Goal: Information Seeking & Learning: Learn about a topic

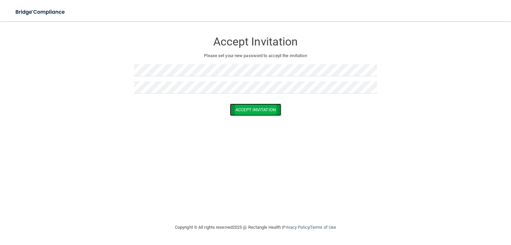
click at [242, 112] on button "Accept Invitation" at bounding box center [255, 110] width 51 height 12
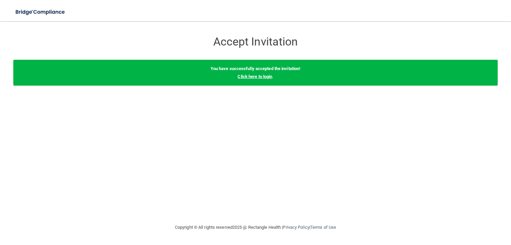
click at [255, 76] on link "Click here to login" at bounding box center [254, 76] width 35 height 5
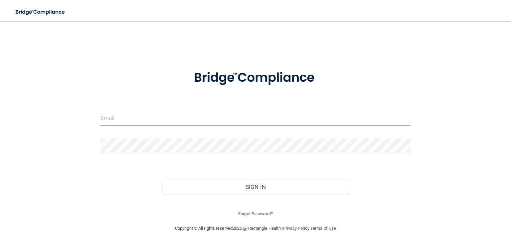
type input "[EMAIL_ADDRESS][DOMAIN_NAME]"
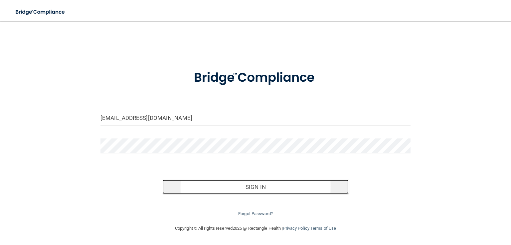
click at [226, 184] on button "Sign In" at bounding box center [255, 187] width 186 height 15
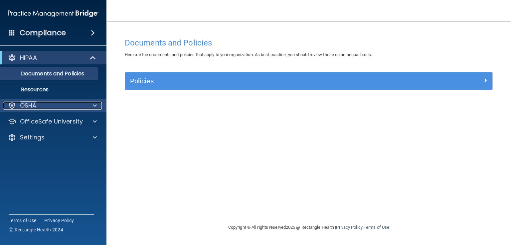
click at [55, 106] on div "OSHA" at bounding box center [44, 106] width 82 height 8
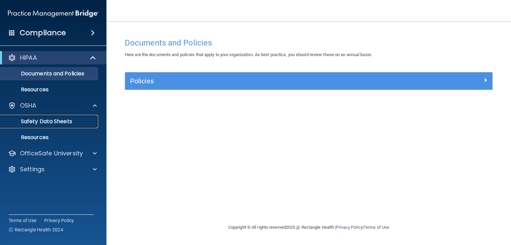
click at [58, 124] on p "Safety Data Sheets" at bounding box center [49, 121] width 91 height 7
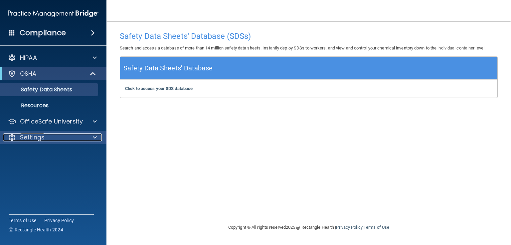
click at [56, 140] on div "Settings" at bounding box center [44, 138] width 82 height 8
click at [75, 137] on div "Settings" at bounding box center [44, 138] width 82 height 8
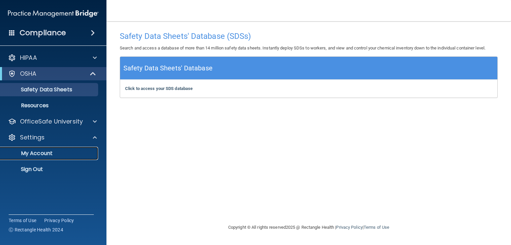
click at [72, 155] on p "My Account" at bounding box center [49, 153] width 91 height 7
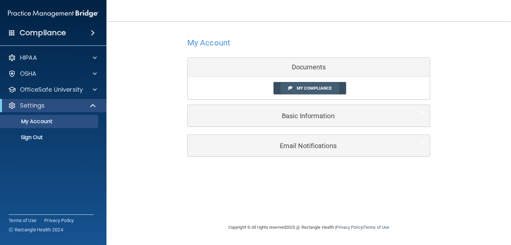
click at [312, 89] on span "My Compliance" at bounding box center [314, 88] width 35 height 5
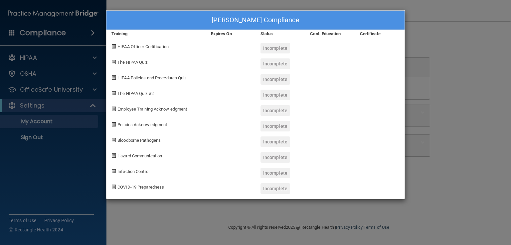
click at [114, 46] on span at bounding box center [113, 46] width 4 height 4
click at [144, 47] on span "HIPAA Officer Certification" at bounding box center [142, 46] width 51 height 5
click at [463, 165] on div "[PERSON_NAME] Compliance Training Expires On Status Cont. Education Certificate…" at bounding box center [255, 122] width 511 height 245
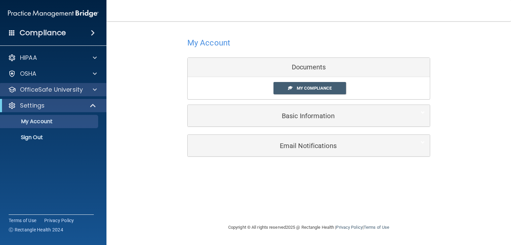
click at [28, 95] on div "OfficeSafe University" at bounding box center [53, 89] width 107 height 13
click at [95, 91] on span at bounding box center [95, 90] width 4 height 8
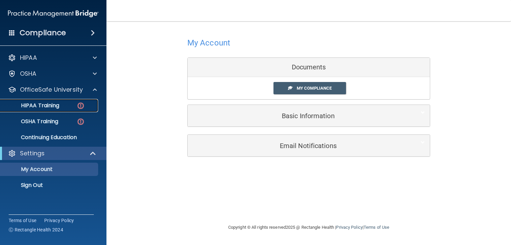
click at [68, 103] on div "HIPAA Training" at bounding box center [49, 105] width 91 height 7
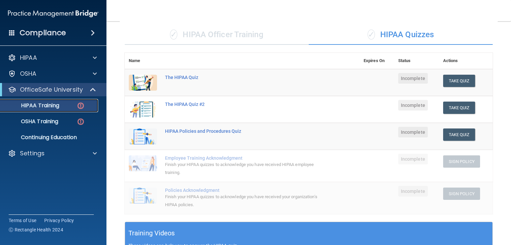
scroll to position [33, 0]
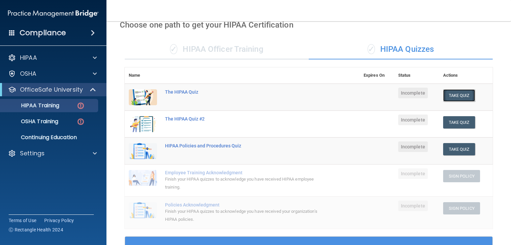
click at [456, 95] on button "Take Quiz" at bounding box center [459, 95] width 32 height 12
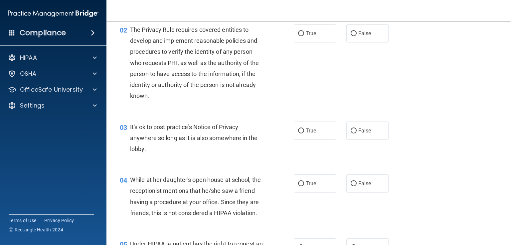
scroll to position [100, 0]
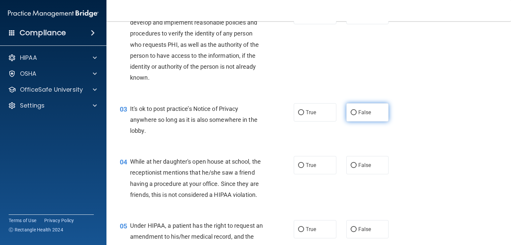
click at [351, 112] on input "False" at bounding box center [354, 112] width 6 height 5
radio input "true"
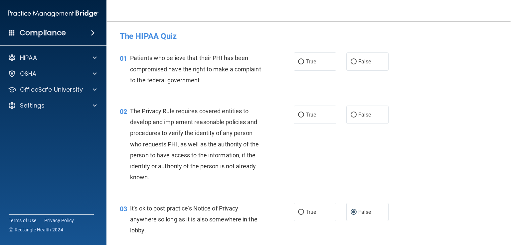
scroll to position [0, 0]
click at [298, 114] on input "True" at bounding box center [301, 115] width 6 height 5
radio input "true"
click at [300, 61] on input "True" at bounding box center [301, 62] width 6 height 5
radio input "true"
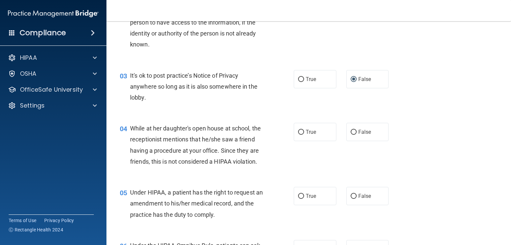
scroll to position [166, 0]
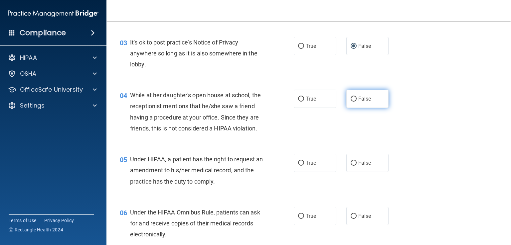
click at [351, 98] on input "False" at bounding box center [354, 99] width 6 height 5
radio input "true"
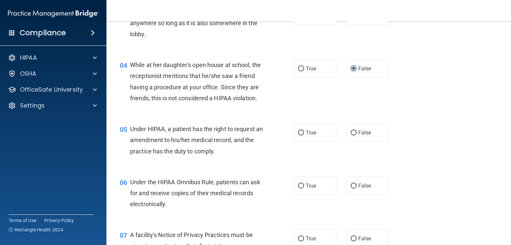
scroll to position [233, 0]
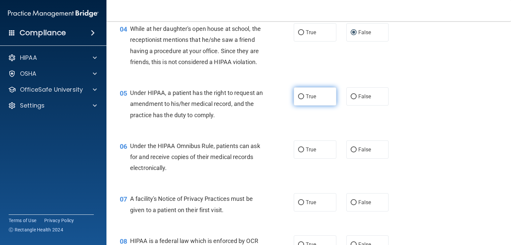
click at [302, 106] on label "True" at bounding box center [315, 96] width 43 height 18
click at [302, 99] on input "True" at bounding box center [301, 96] width 6 height 5
radio input "true"
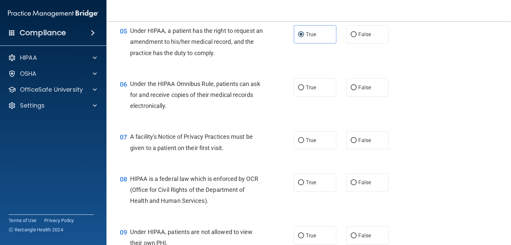
scroll to position [299, 0]
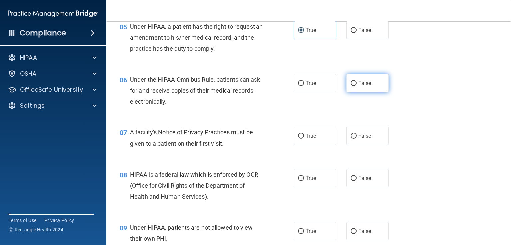
click at [351, 86] on input "False" at bounding box center [354, 83] width 6 height 5
radio input "true"
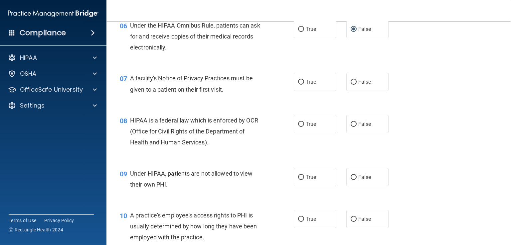
scroll to position [366, 0]
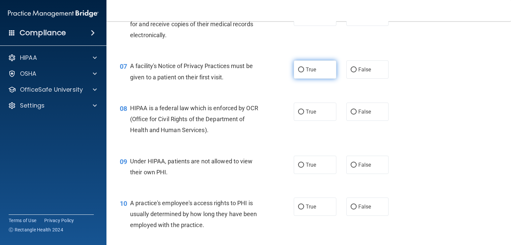
click at [302, 79] on label "True" at bounding box center [315, 70] width 43 height 18
click at [302, 73] on input "True" at bounding box center [301, 70] width 6 height 5
radio input "true"
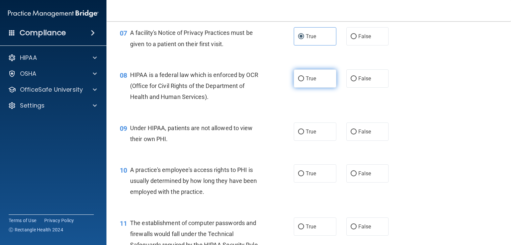
click at [298, 81] on input "True" at bounding box center [301, 78] width 6 height 5
radio input "true"
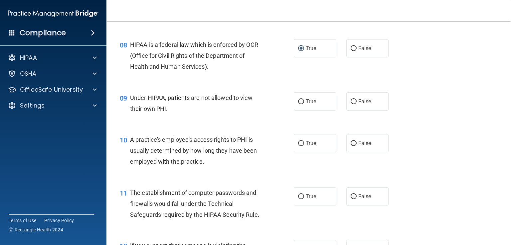
scroll to position [466, 0]
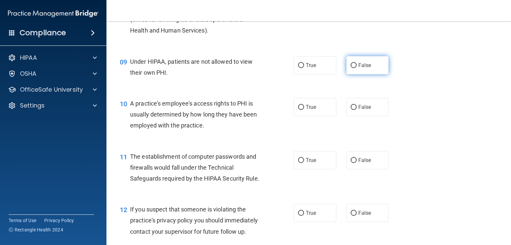
click at [351, 68] on input "False" at bounding box center [354, 65] width 6 height 5
radio input "true"
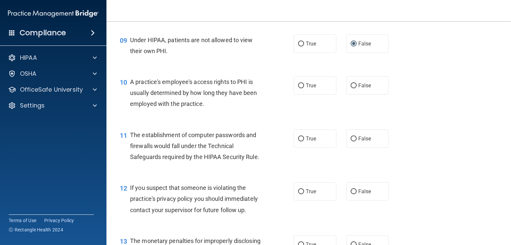
scroll to position [499, 0]
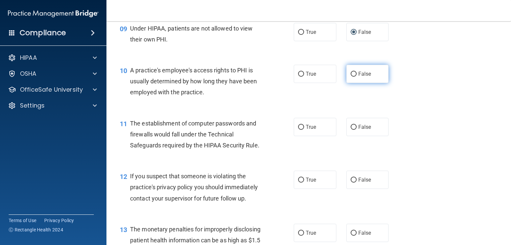
click at [350, 83] on label "False" at bounding box center [367, 74] width 43 height 18
click at [351, 77] on input "False" at bounding box center [354, 74] width 6 height 5
radio input "true"
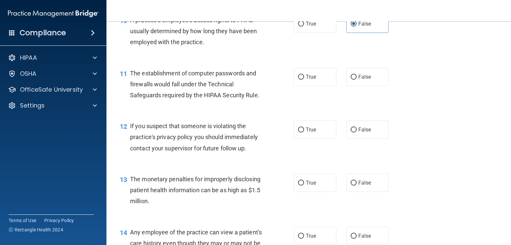
scroll to position [565, 0]
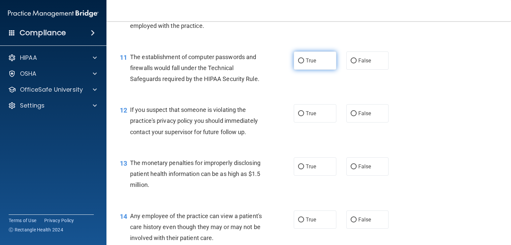
click at [298, 64] on input "True" at bounding box center [301, 61] width 6 height 5
radio input "true"
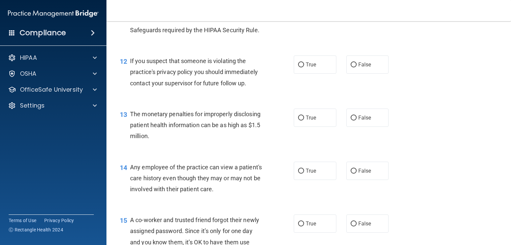
scroll to position [599, 0]
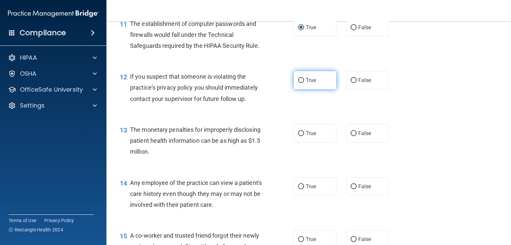
click at [298, 83] on input "True" at bounding box center [301, 80] width 6 height 5
radio input "true"
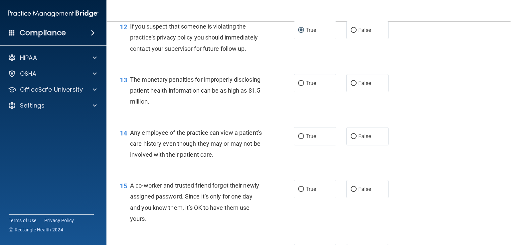
scroll to position [665, 0]
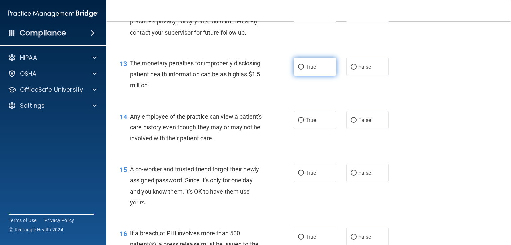
click at [301, 76] on label "True" at bounding box center [315, 67] width 43 height 18
click at [301, 70] on input "True" at bounding box center [301, 67] width 6 height 5
radio input "true"
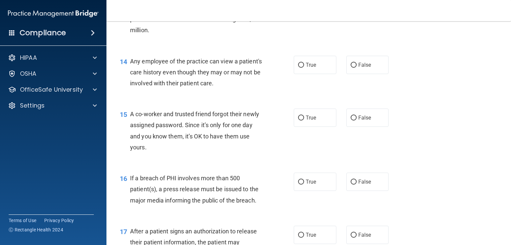
scroll to position [732, 0]
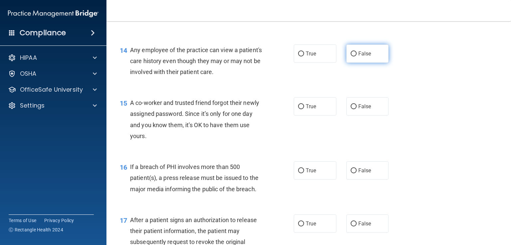
click at [358, 57] on span "False" at bounding box center [364, 54] width 13 height 6
click at [356, 57] on input "False" at bounding box center [354, 54] width 6 height 5
radio input "true"
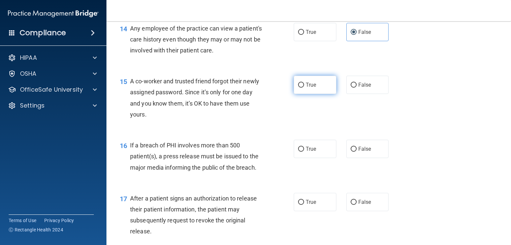
scroll to position [765, 0]
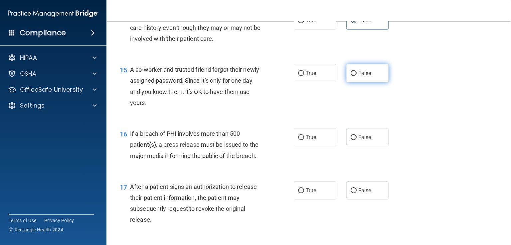
click at [353, 82] on label "False" at bounding box center [367, 73] width 43 height 18
click at [353, 76] on input "False" at bounding box center [354, 73] width 6 height 5
radio input "true"
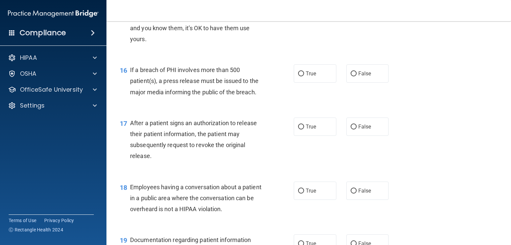
scroll to position [832, 0]
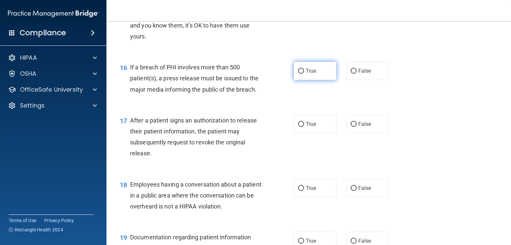
click at [310, 80] on label "True" at bounding box center [315, 71] width 43 height 18
click at [304, 74] on input "True" at bounding box center [301, 71] width 6 height 5
radio input "true"
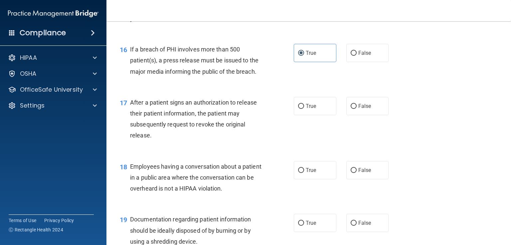
scroll to position [865, 0]
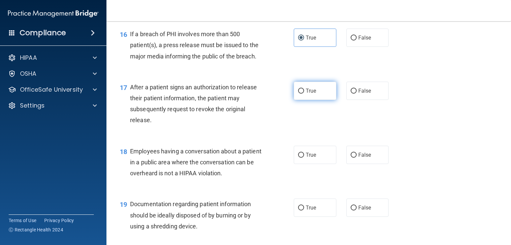
click at [319, 100] on label "True" at bounding box center [315, 91] width 43 height 18
click at [304, 94] on input "True" at bounding box center [301, 91] width 6 height 5
radio input "true"
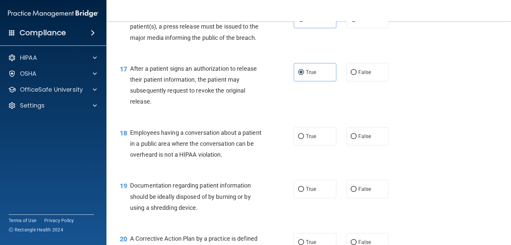
scroll to position [931, 0]
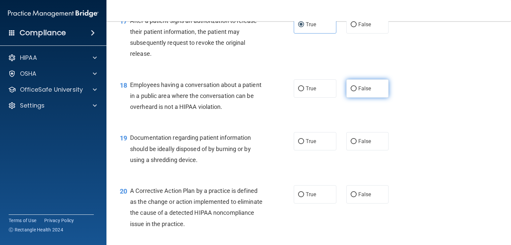
click at [347, 98] on label "False" at bounding box center [367, 88] width 43 height 18
click at [351, 91] on input "False" at bounding box center [354, 88] width 6 height 5
radio input "true"
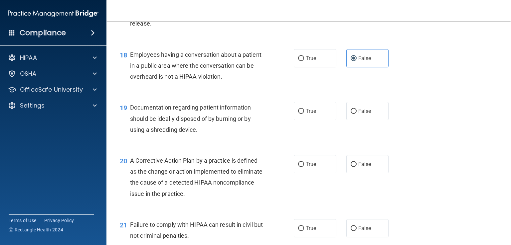
scroll to position [998, 0]
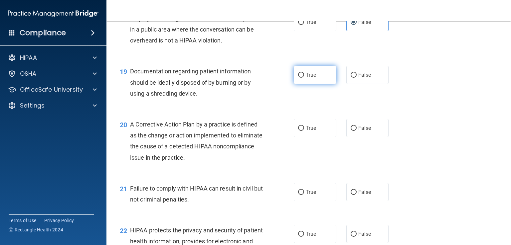
click at [313, 78] on span "True" at bounding box center [311, 75] width 10 height 6
click at [304, 78] on input "True" at bounding box center [301, 75] width 6 height 5
radio input "true"
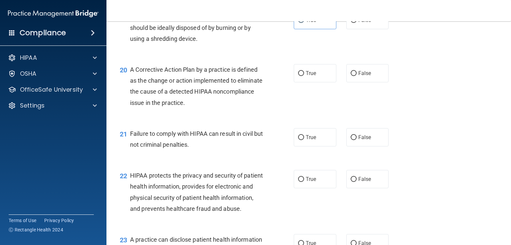
scroll to position [1064, 0]
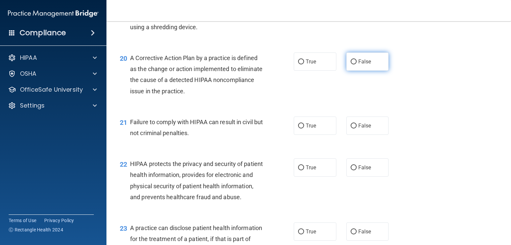
click at [351, 65] on input "False" at bounding box center [354, 62] width 6 height 5
radio input "true"
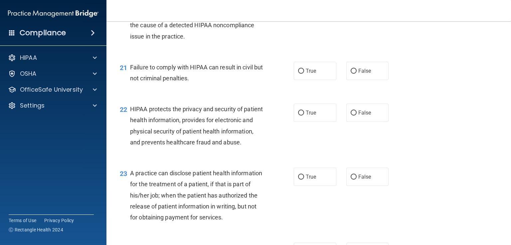
scroll to position [1131, 0]
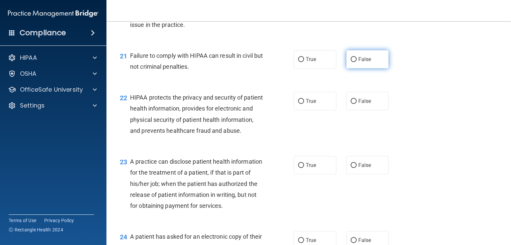
click at [359, 63] on span "False" at bounding box center [364, 59] width 13 height 6
click at [357, 62] on input "False" at bounding box center [354, 59] width 6 height 5
radio input "true"
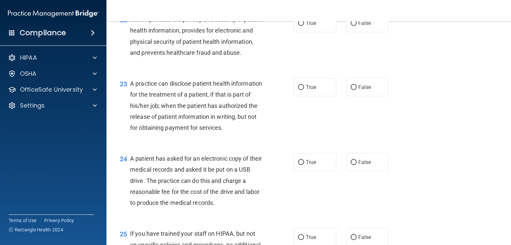
scroll to position [1197, 0]
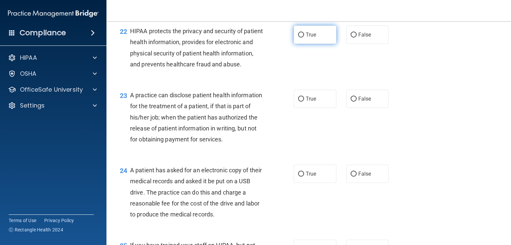
click at [311, 38] on span "True" at bounding box center [311, 35] width 10 height 6
click at [304, 38] on input "True" at bounding box center [301, 35] width 6 height 5
radio input "true"
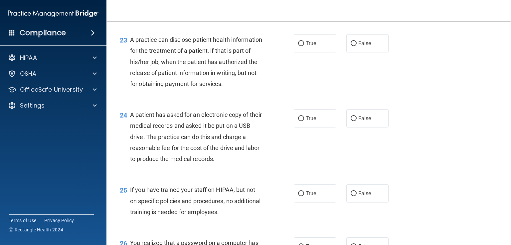
scroll to position [1264, 0]
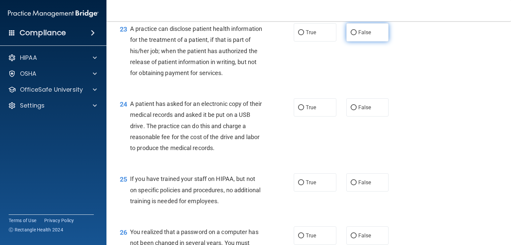
click at [351, 35] on input "False" at bounding box center [354, 32] width 6 height 5
radio input "true"
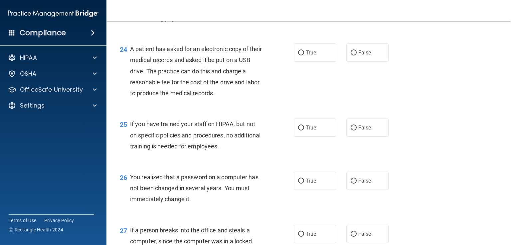
scroll to position [1330, 0]
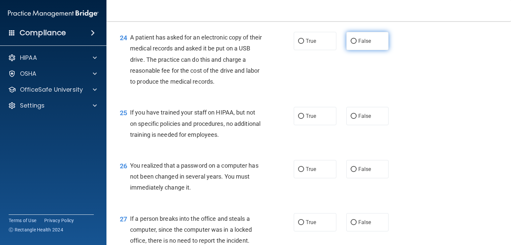
click at [347, 50] on label "False" at bounding box center [367, 41] width 43 height 18
click at [351, 44] on input "False" at bounding box center [354, 41] width 6 height 5
radio input "true"
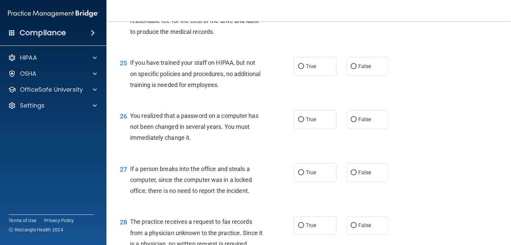
scroll to position [1397, 0]
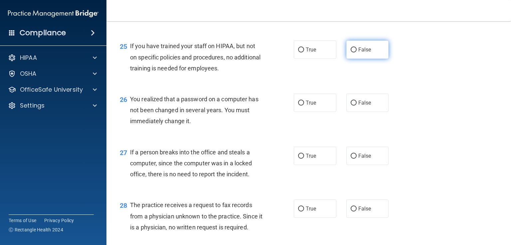
click at [351, 53] on input "False" at bounding box center [354, 50] width 6 height 5
radio input "true"
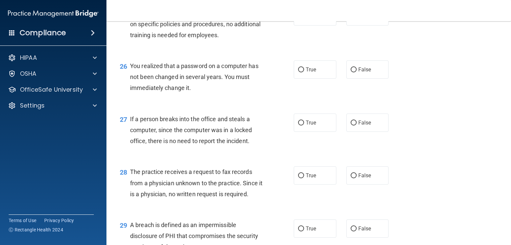
scroll to position [1463, 0]
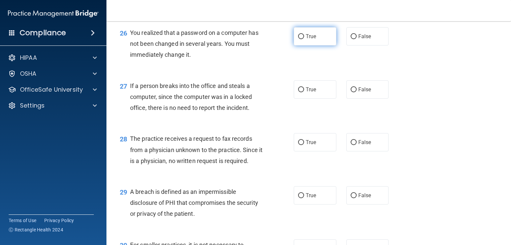
click at [310, 46] on label "True" at bounding box center [315, 36] width 43 height 18
click at [304, 39] on input "True" at bounding box center [301, 36] width 6 height 5
radio input "true"
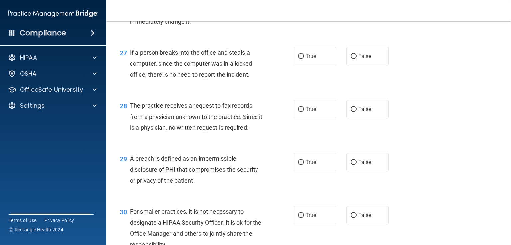
scroll to position [1530, 0]
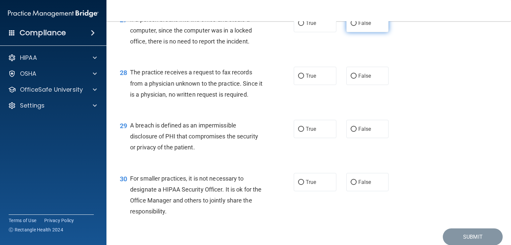
click at [365, 32] on label "False" at bounding box center [367, 23] width 43 height 18
click at [357, 26] on input "False" at bounding box center [354, 23] width 6 height 5
radio input "true"
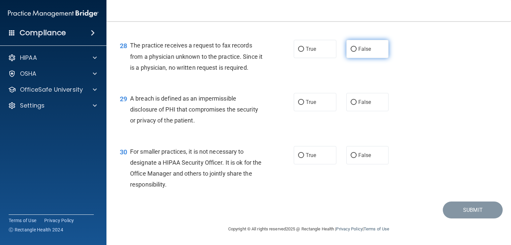
click at [365, 58] on label "False" at bounding box center [367, 49] width 43 height 18
click at [357, 52] on input "False" at bounding box center [354, 49] width 6 height 5
radio input "true"
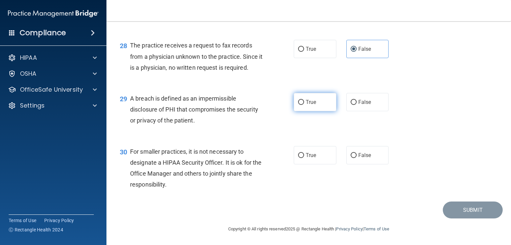
click at [302, 99] on label "True" at bounding box center [315, 102] width 43 height 18
click at [302, 100] on input "True" at bounding box center [301, 102] width 6 height 5
radio input "true"
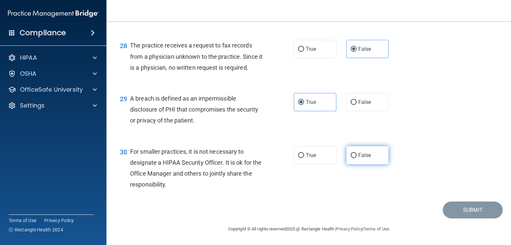
click at [368, 155] on label "False" at bounding box center [367, 155] width 43 height 18
click at [357, 155] on input "False" at bounding box center [354, 155] width 6 height 5
radio input "true"
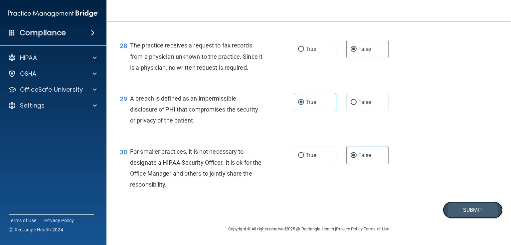
click at [449, 211] on button "Submit" at bounding box center [473, 210] width 60 height 17
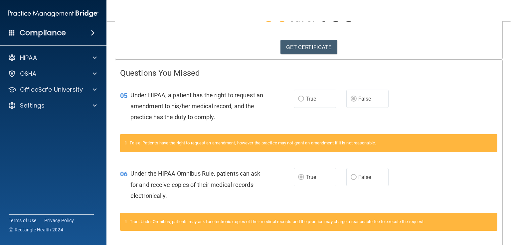
scroll to position [100, 0]
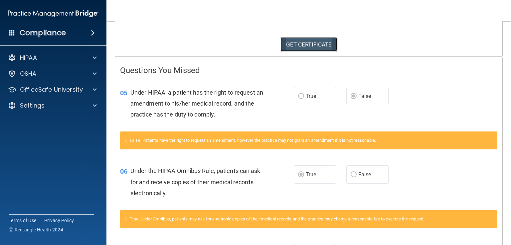
click at [319, 44] on link "GET CERTIFICATE" at bounding box center [308, 44] width 57 height 15
